Goal: Information Seeking & Learning: Check status

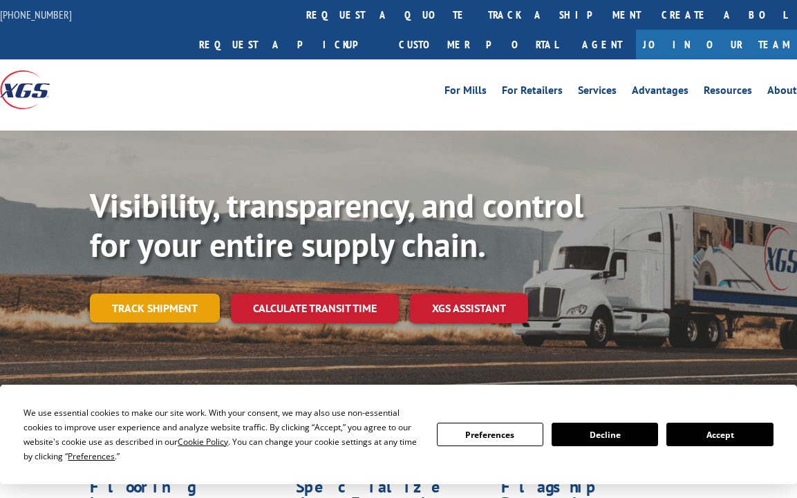
click at [160, 294] on link "Track shipment" at bounding box center [155, 308] width 130 height 29
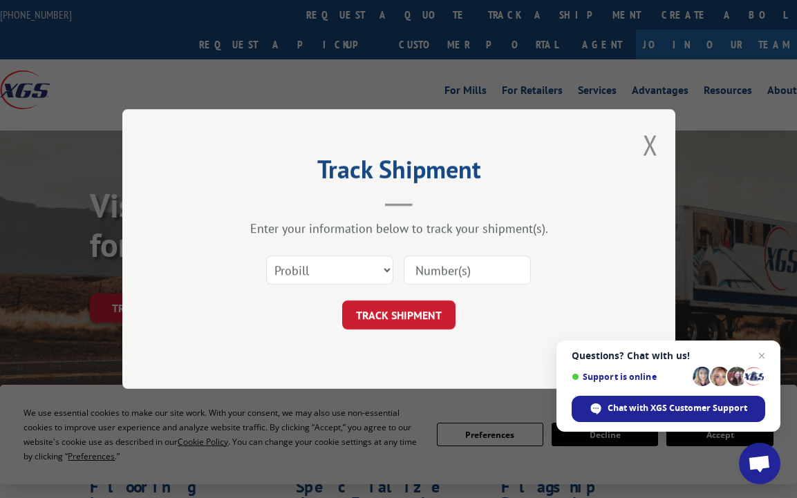
click at [465, 274] on input at bounding box center [467, 270] width 127 height 29
paste input "466428"
type input "466428"
click at [411, 321] on button "TRACK SHIPMENT" at bounding box center [398, 315] width 113 height 29
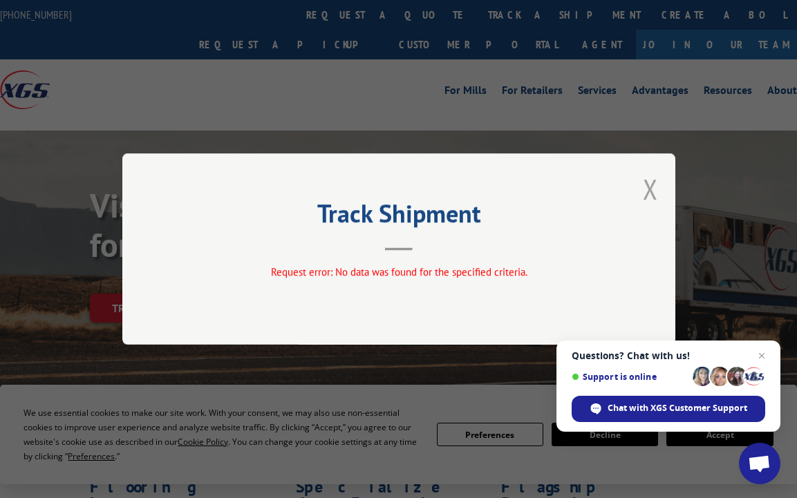
click at [648, 187] on button "Close modal" at bounding box center [650, 189] width 15 height 37
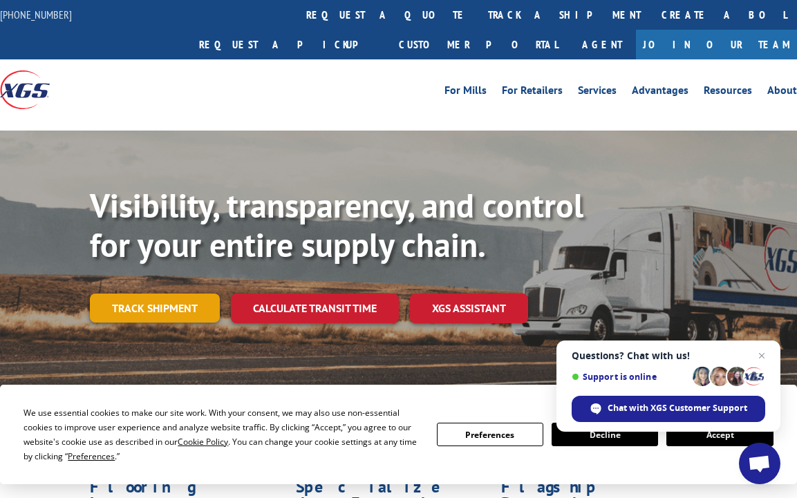
click at [180, 294] on link "Track shipment" at bounding box center [155, 308] width 130 height 29
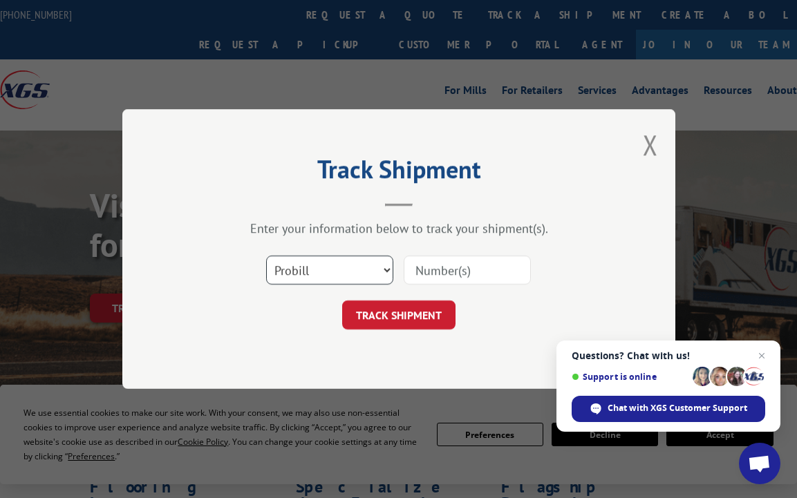
click at [380, 268] on select "Select category... Probill BOL PO" at bounding box center [329, 270] width 127 height 29
select select "bol"
click at [266, 256] on select "Select category... Probill BOL PO" at bounding box center [329, 270] width 127 height 29
click at [442, 267] on input at bounding box center [467, 270] width 127 height 29
paste input "466428"
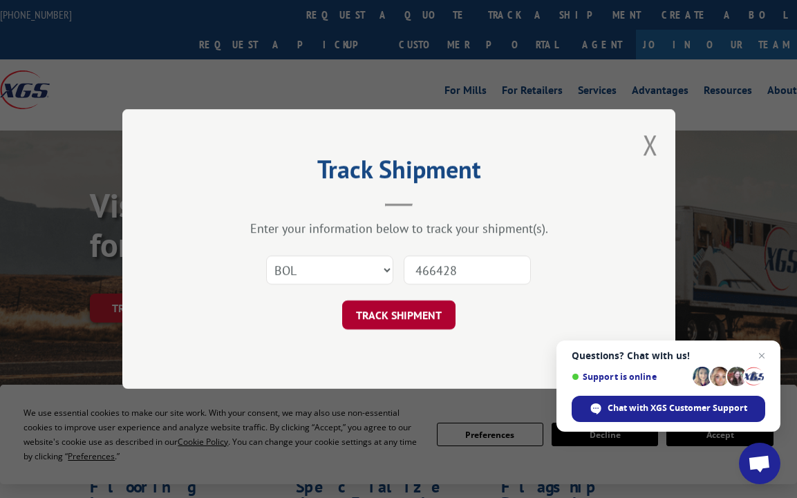
type input "466428"
click at [411, 313] on button "TRACK SHIPMENT" at bounding box center [398, 315] width 113 height 29
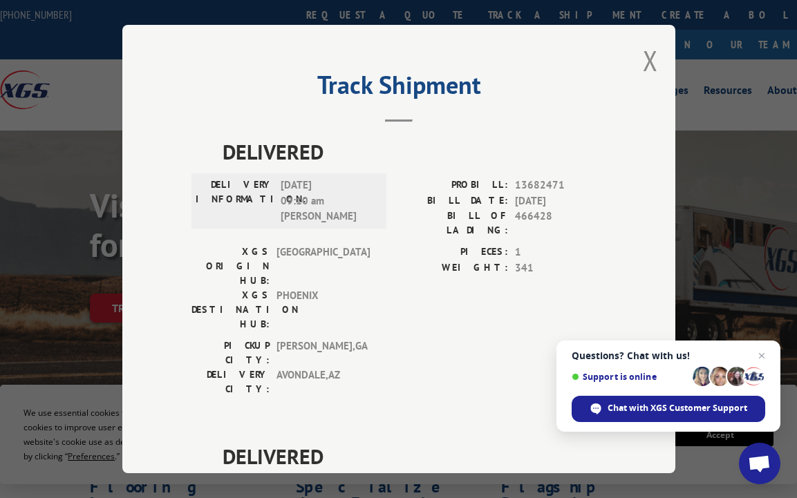
click at [158, 165] on div "Track Shipment DELIVERED DELIVERY INFORMATION: [DATE] 09:10 am [PERSON_NAME]: 1…" at bounding box center [398, 249] width 553 height 449
click at [172, 141] on div "Track Shipment DELIVERED DELIVERY INFORMATION: [DATE] 09:10 am [PERSON_NAME]: 1…" at bounding box center [398, 249] width 553 height 449
click at [342, 207] on span "[DATE] 09:10 am [PERSON_NAME]" at bounding box center [327, 201] width 93 height 47
click at [311, 206] on span "[DATE] 09:10 am [PERSON_NAME]" at bounding box center [327, 201] width 93 height 47
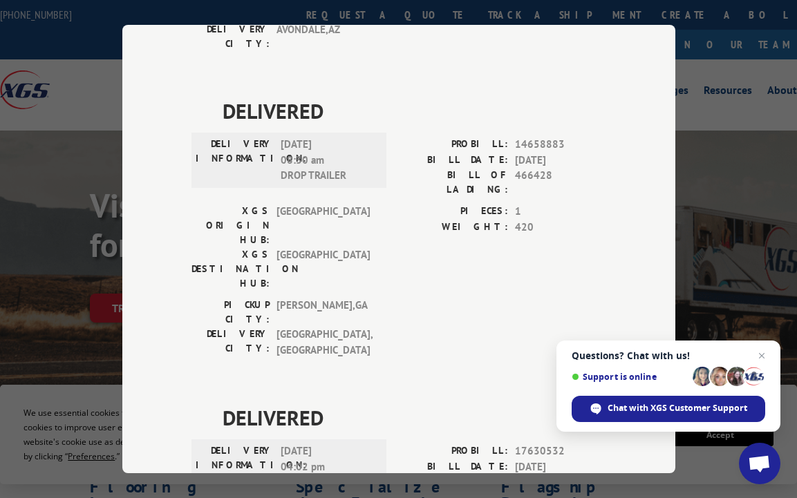
scroll to position [391, 0]
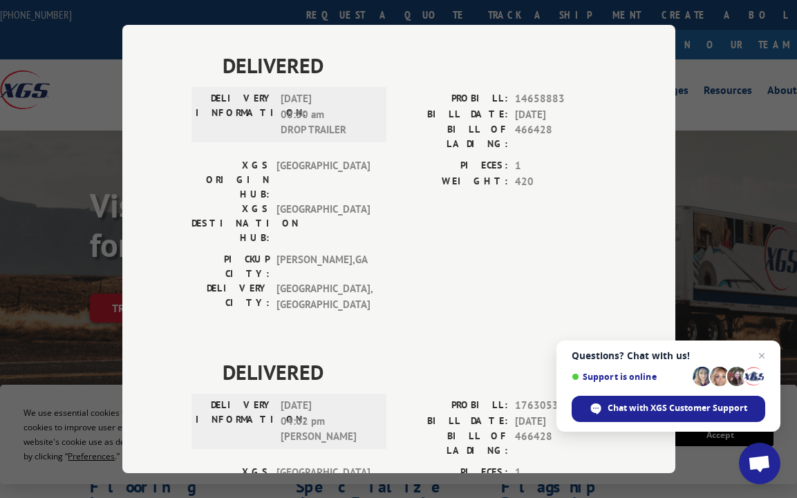
click at [144, 31] on div "Track Shipment DELIVERED DELIVERY INFORMATION: [DATE] 09:10 am [PERSON_NAME]: 1…" at bounding box center [398, 249] width 553 height 449
click at [193, 357] on div "DELIVERED DELIVERY INFORMATION: [DATE] 04:02 pm [PERSON_NAME]: 17630532 BILL DA…" at bounding box center [399, 492] width 415 height 270
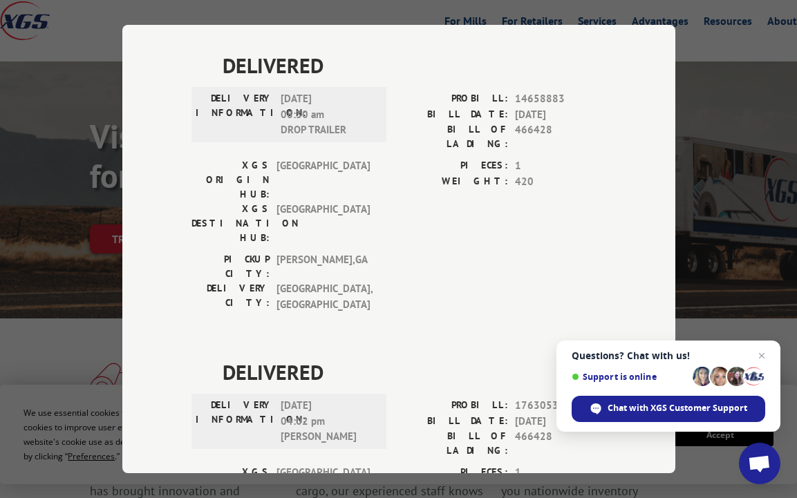
click at [406, 394] on div "DELIVERED DELIVERY INFORMATION: [DATE] 09:10 am [PERSON_NAME]: 13682471 BILL DA…" at bounding box center [399, 204] width 415 height 919
drag, startPoint x: 274, startPoint y: 241, endPoint x: 341, endPoint y: 241, distance: 66.4
click at [341, 398] on div "DELIVERY INFORMATION: [DATE] 04:02 pm [PERSON_NAME]" at bounding box center [289, 421] width 187 height 47
click at [290, 398] on span "[DATE] 04:02 pm [PERSON_NAME]" at bounding box center [327, 421] width 93 height 47
click at [337, 398] on span "[DATE] 04:02 pm [PERSON_NAME]" at bounding box center [327, 421] width 93 height 47
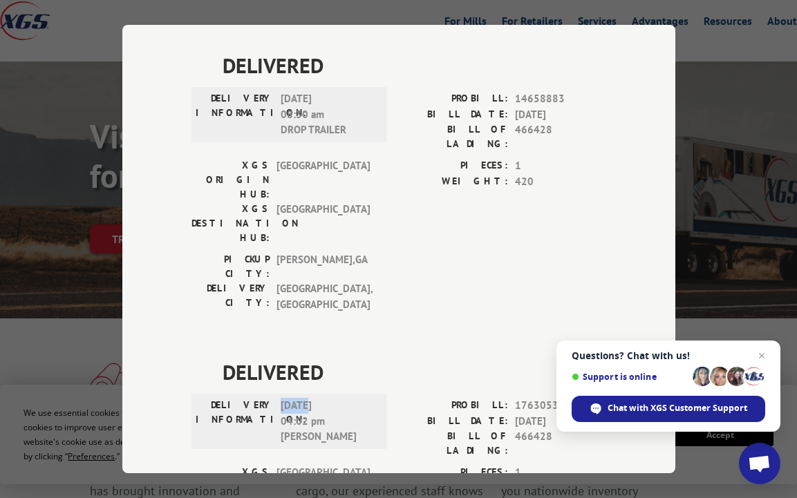
drag, startPoint x: 305, startPoint y: 239, endPoint x: 276, endPoint y: 236, distance: 29.2
click at [281, 398] on span "[DATE] 04:02 pm [PERSON_NAME]" at bounding box center [327, 421] width 93 height 47
click at [343, 398] on span "[DATE] 04:02 pm [PERSON_NAME]" at bounding box center [327, 421] width 93 height 47
drag, startPoint x: 328, startPoint y: 239, endPoint x: 265, endPoint y: 240, distance: 62.9
click at [265, 398] on div "DELIVERY INFORMATION: [DATE] 04:02 pm [PERSON_NAME]" at bounding box center [289, 421] width 187 height 47
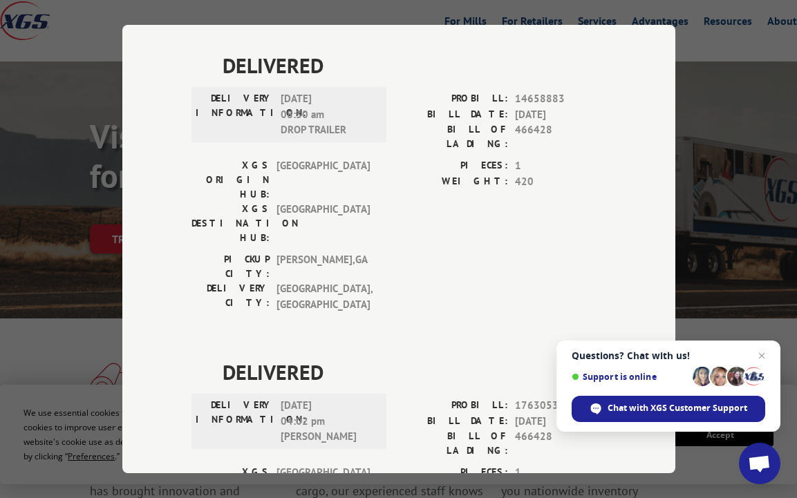
click at [318, 398] on span "[DATE] 04:02 pm [PERSON_NAME]" at bounding box center [327, 421] width 93 height 47
click at [285, 398] on span "[DATE] 04:02 pm [PERSON_NAME]" at bounding box center [327, 421] width 93 height 47
click at [300, 398] on span "[DATE] 04:02 pm [PERSON_NAME]" at bounding box center [327, 421] width 93 height 47
click at [281, 398] on span "[DATE] 04:02 pm [PERSON_NAME]" at bounding box center [327, 421] width 93 height 47
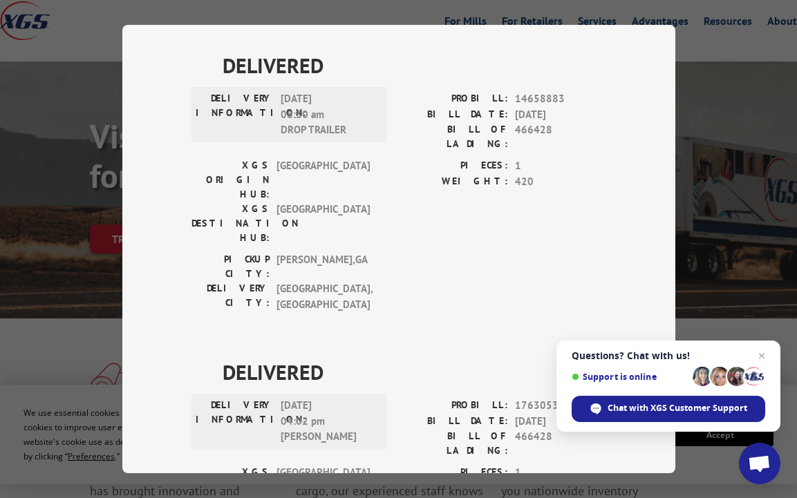
click at [288, 398] on span "[DATE] 04:02 pm [PERSON_NAME]" at bounding box center [327, 421] width 93 height 47
click at [296, 398] on span "[DATE] 04:02 pm [PERSON_NAME]" at bounding box center [327, 421] width 93 height 47
click at [281, 398] on span "[DATE] 04:02 pm [PERSON_NAME]" at bounding box center [327, 421] width 93 height 47
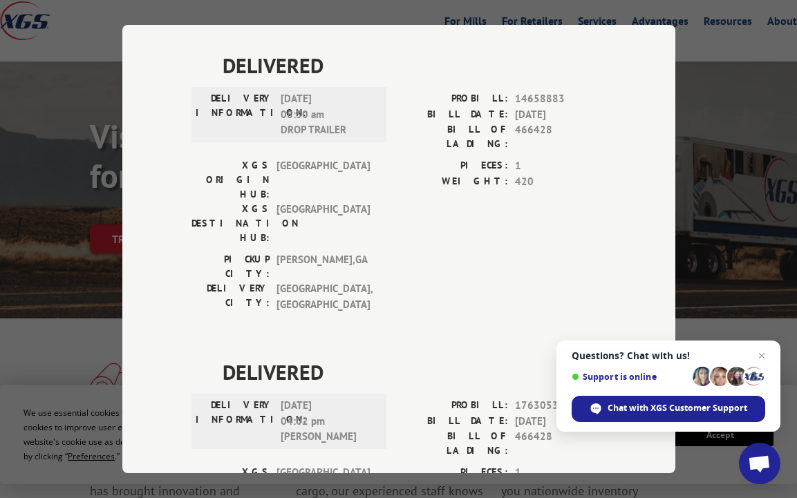
click at [294, 398] on span "[DATE] 04:02 pm [PERSON_NAME]" at bounding box center [327, 421] width 93 height 47
click at [281, 398] on span "[DATE] 04:02 pm [PERSON_NAME]" at bounding box center [327, 421] width 93 height 47
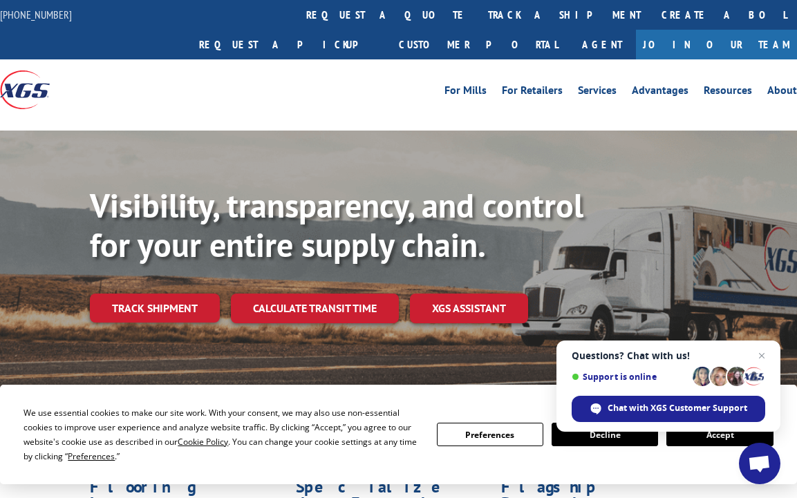
click at [156, 294] on link "Track shipment" at bounding box center [155, 308] width 130 height 29
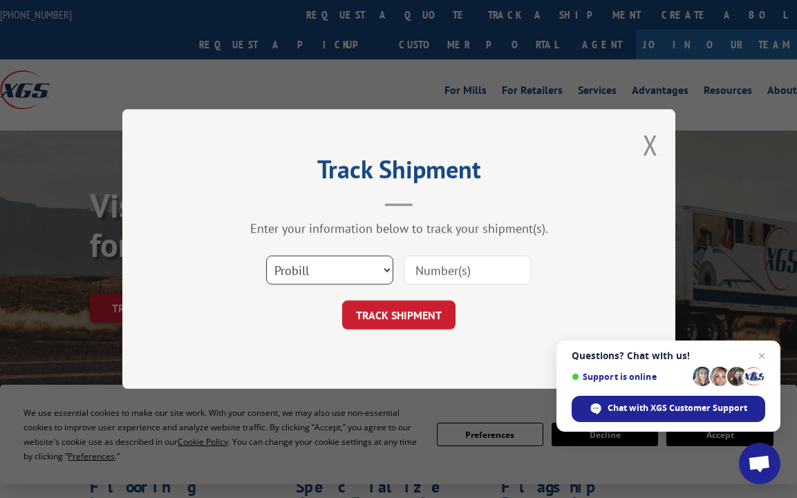
click at [388, 266] on select "Select category... Probill BOL PO" at bounding box center [329, 270] width 127 height 29
select select "bol"
click at [266, 256] on select "Select category... Probill BOL PO" at bounding box center [329, 270] width 127 height 29
click at [485, 264] on input at bounding box center [467, 270] width 127 height 29
paste input "471491"
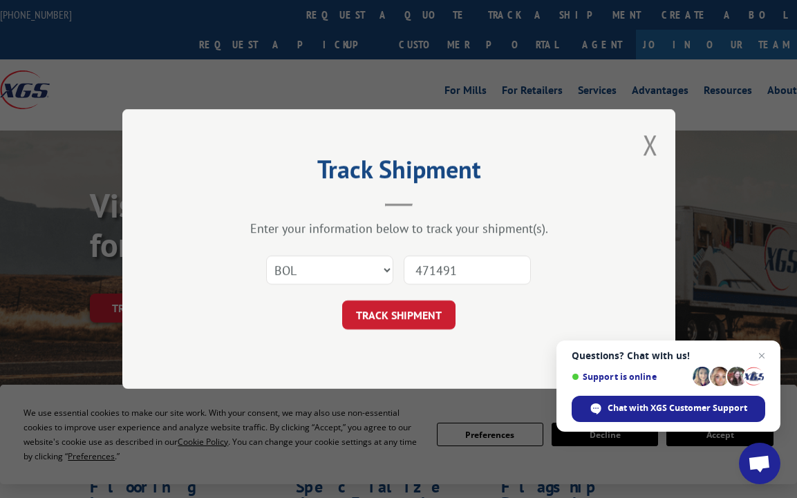
type input "471491"
click at [383, 272] on select "Select category... Probill BOL PO" at bounding box center [329, 270] width 127 height 29
select select "po"
click at [266, 256] on select "Select category... Probill BOL PO" at bounding box center [329, 270] width 127 height 29
click at [418, 317] on button "TRACK SHIPMENT" at bounding box center [398, 315] width 113 height 29
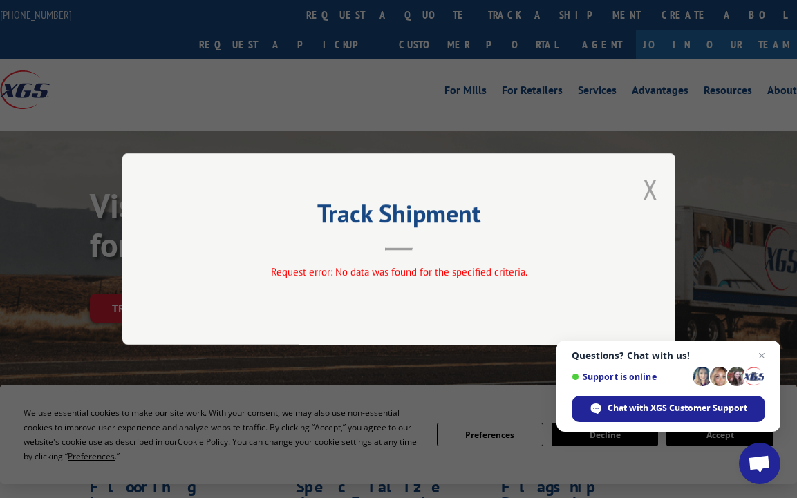
click at [655, 194] on button "Close modal" at bounding box center [650, 189] width 15 height 37
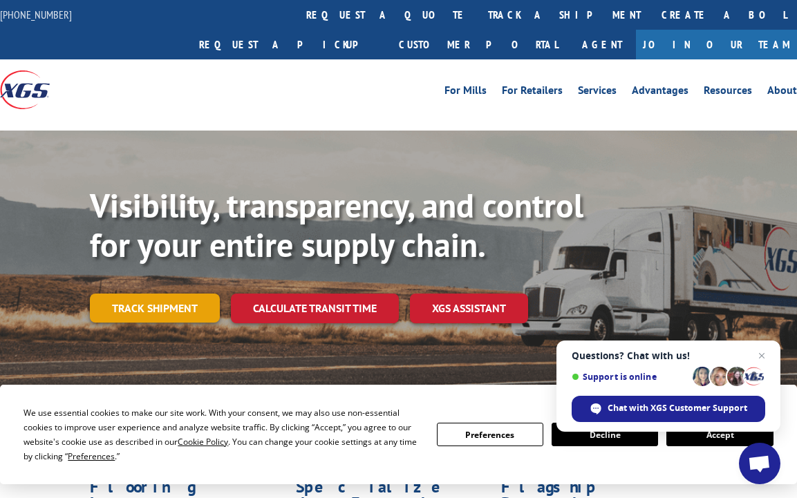
click at [183, 294] on link "Track shipment" at bounding box center [155, 308] width 130 height 29
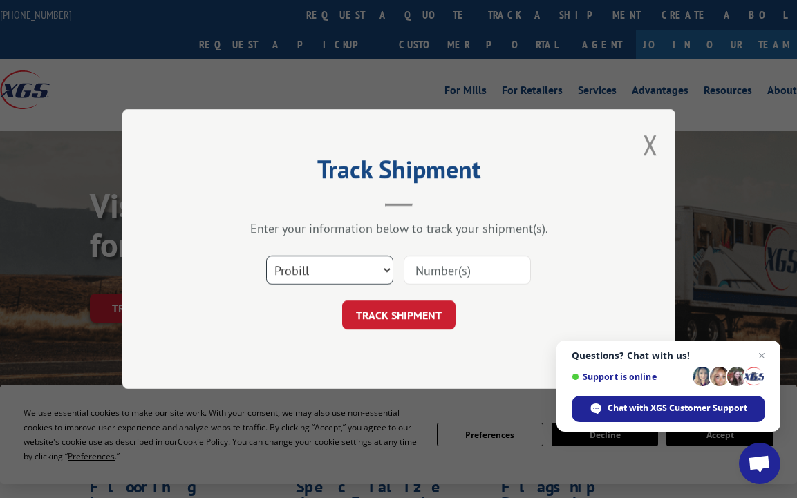
click at [391, 268] on select "Select category... Probill BOL PO" at bounding box center [329, 270] width 127 height 29
select select "bol"
click at [266, 256] on select "Select category... Probill BOL PO" at bounding box center [329, 270] width 127 height 29
click at [448, 270] on input at bounding box center [467, 270] width 127 height 29
paste input "471491"
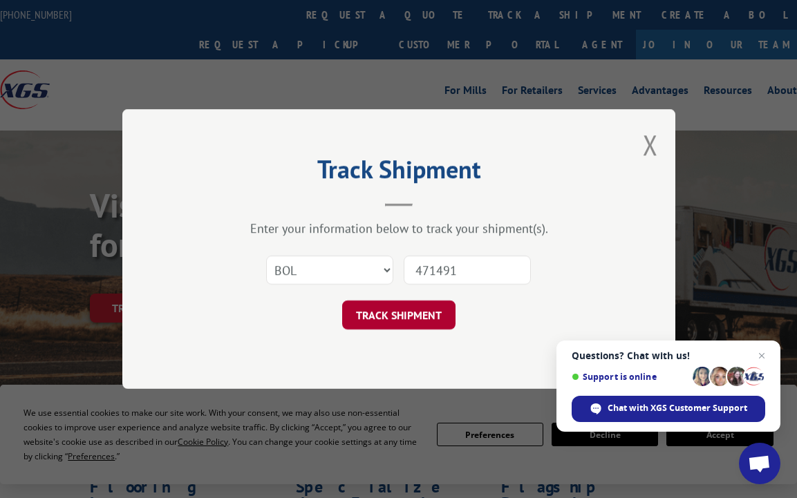
type input "471491"
click at [411, 317] on button "TRACK SHIPMENT" at bounding box center [398, 315] width 113 height 29
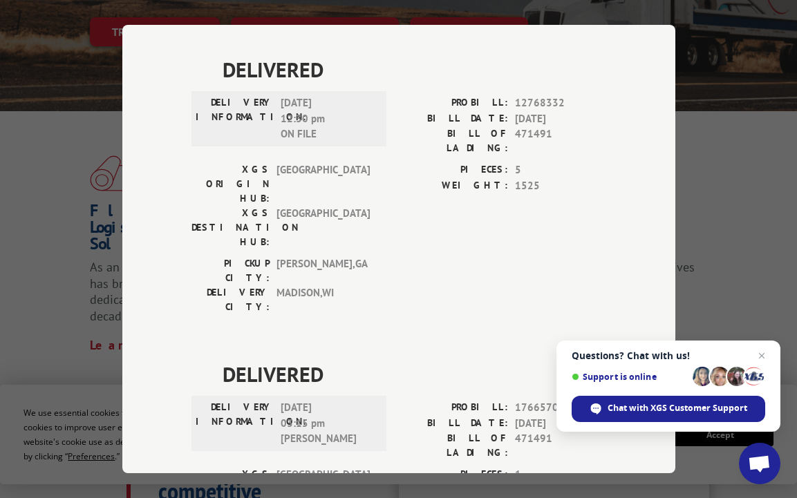
scroll to position [415, 0]
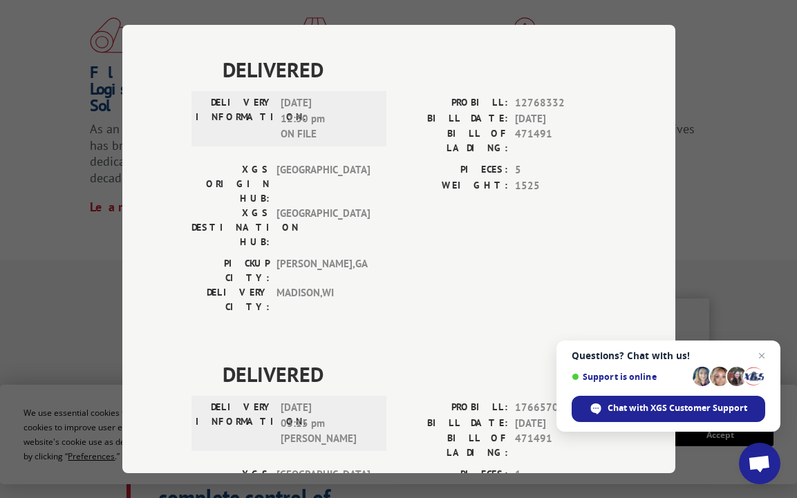
click at [321, 359] on span "DELIVERED" at bounding box center [415, 374] width 384 height 31
click at [384, 162] on div "XGS ORIGIN HUB: TUNNEL HILL XGS DESTINATION HUB: MILWAUKEE PIECES: 5 WEIGHT: 15…" at bounding box center [399, 209] width 415 height 94
click at [301, 402] on div "DELIVERED DELIVERY INFORMATION: PROBILL: 9930590 BILL DATE: 05/29/2019 BILL OF …" at bounding box center [399, 207] width 415 height 917
click at [291, 393] on div "DELIVERED DELIVERY INFORMATION: PROBILL: 9930590 BILL DATE: 05/29/2019 BILL OF …" at bounding box center [399, 207] width 415 height 917
click at [421, 391] on div "DELIVERED DELIVERY INFORMATION: PROBILL: 9930590 BILL DATE: 05/29/2019 BILL OF …" at bounding box center [399, 207] width 415 height 917
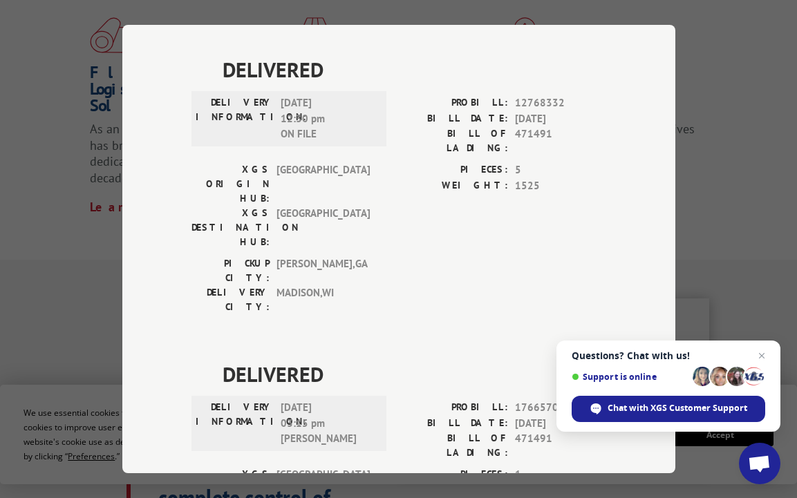
click at [324, 400] on span "10/07/2025 03:15 pm Castro" at bounding box center [327, 423] width 93 height 47
